Goal: Submit feedback/report problem

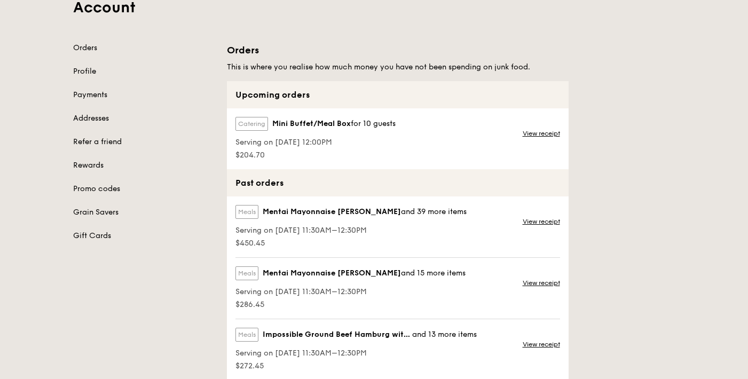
click at [655, 76] on div "Orders This is where you realise how much money you have not been spending on j…" at bounding box center [450, 223] width 461 height 361
click at [645, 218] on div "Orders This is where you realise how much money you have not been spending on j…" at bounding box center [450, 223] width 461 height 361
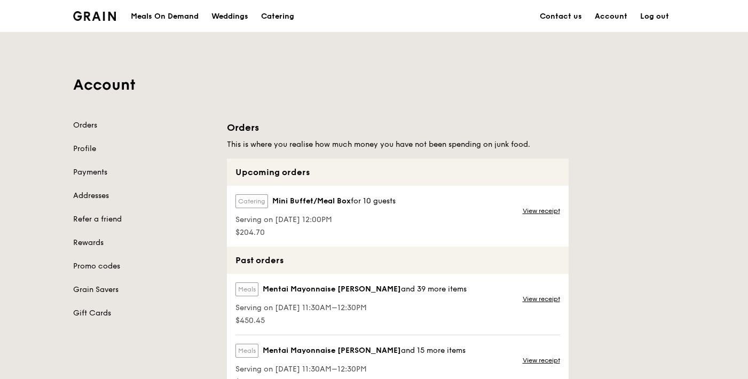
click at [560, 17] on link "Contact us" at bounding box center [560, 17] width 55 height 32
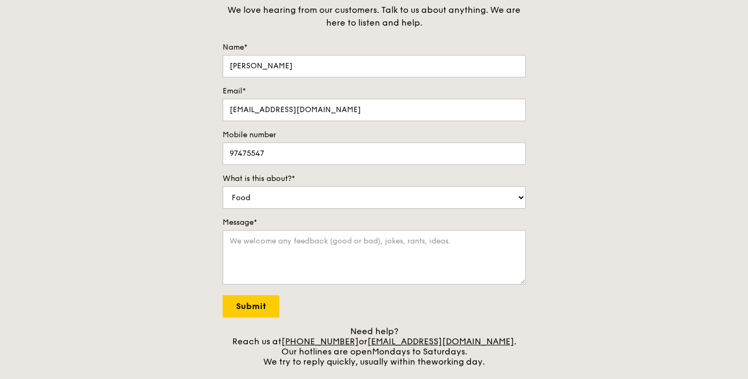
scroll to position [126, 0]
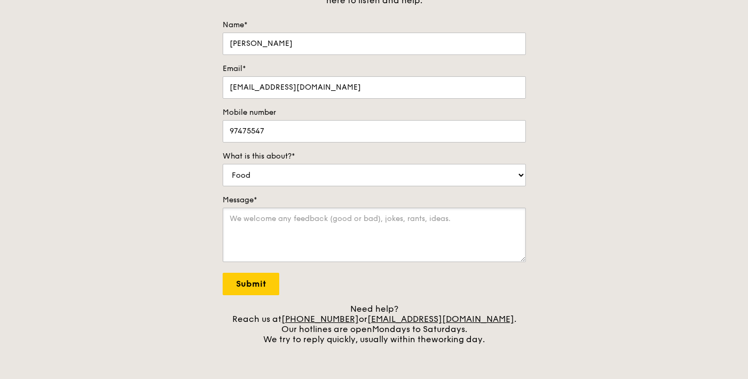
click at [432, 227] on textarea "Message*" at bounding box center [374, 235] width 303 height 54
click at [355, 216] on textarea "Hi there, I realised I ordered" at bounding box center [374, 235] width 303 height 54
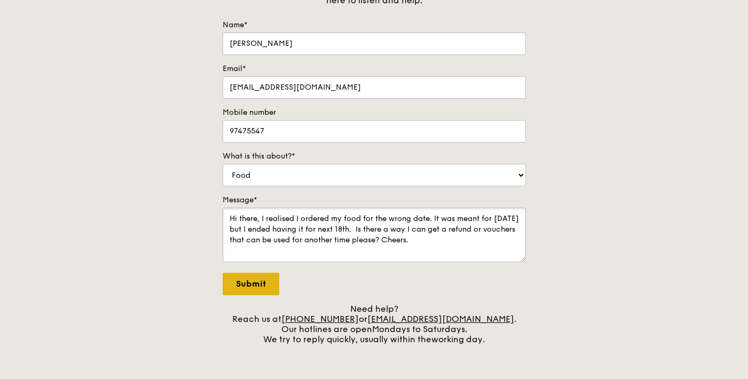
type textarea "Hi there, I realised I ordered my food for the wrong date. It was meant for [DA…"
click at [250, 283] on input "Submit" at bounding box center [251, 284] width 57 height 22
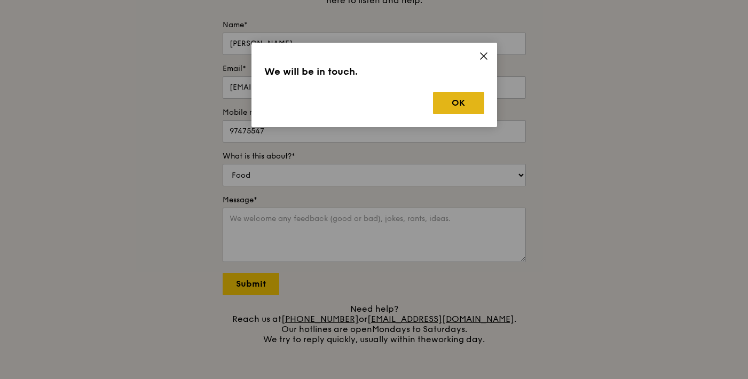
click at [450, 109] on button "OK" at bounding box center [458, 103] width 51 height 22
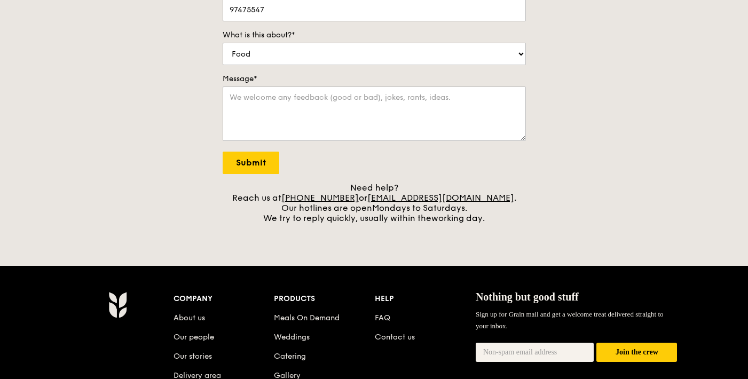
scroll to position [233, 0]
